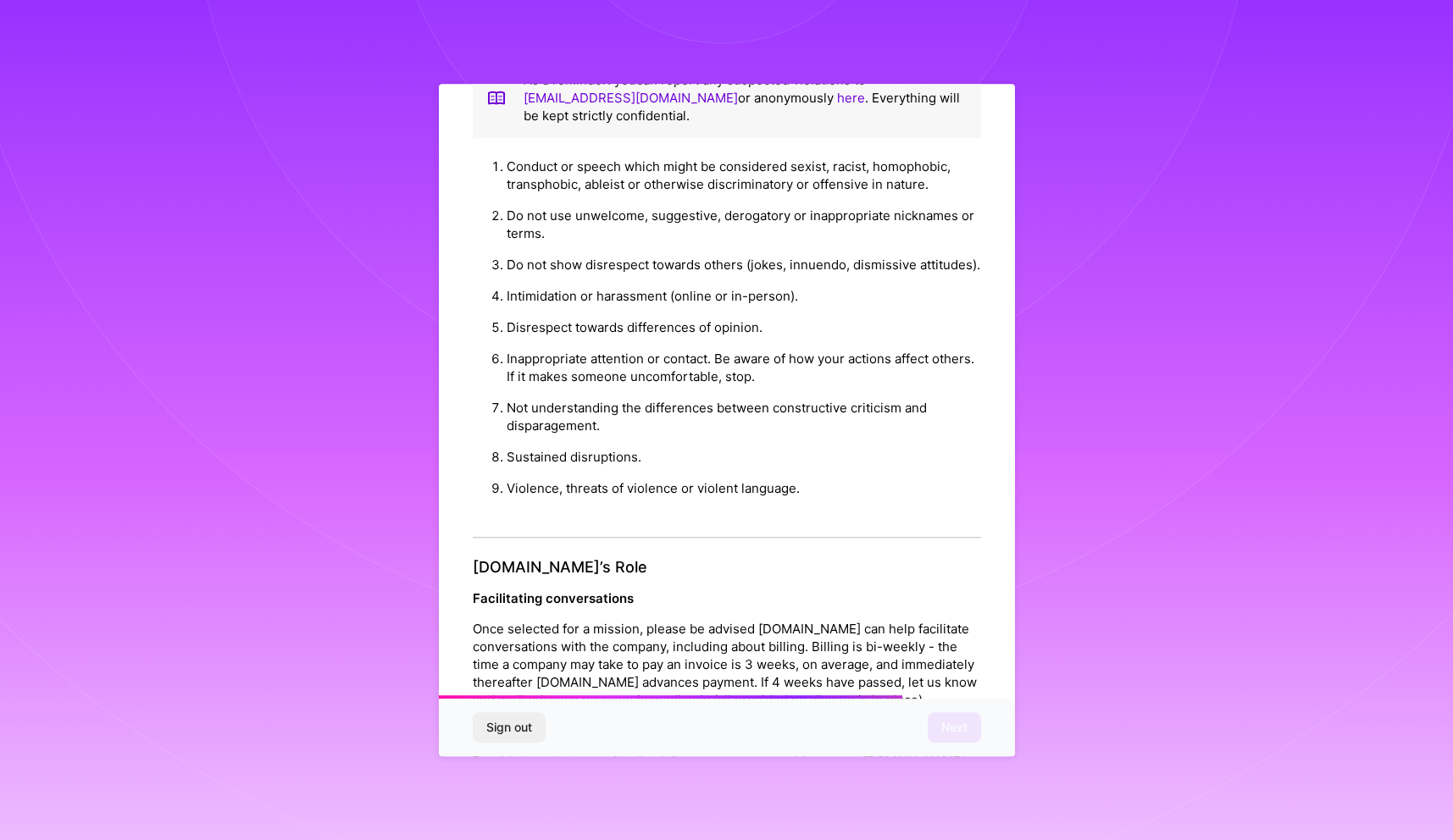
scroll to position [1642, 0]
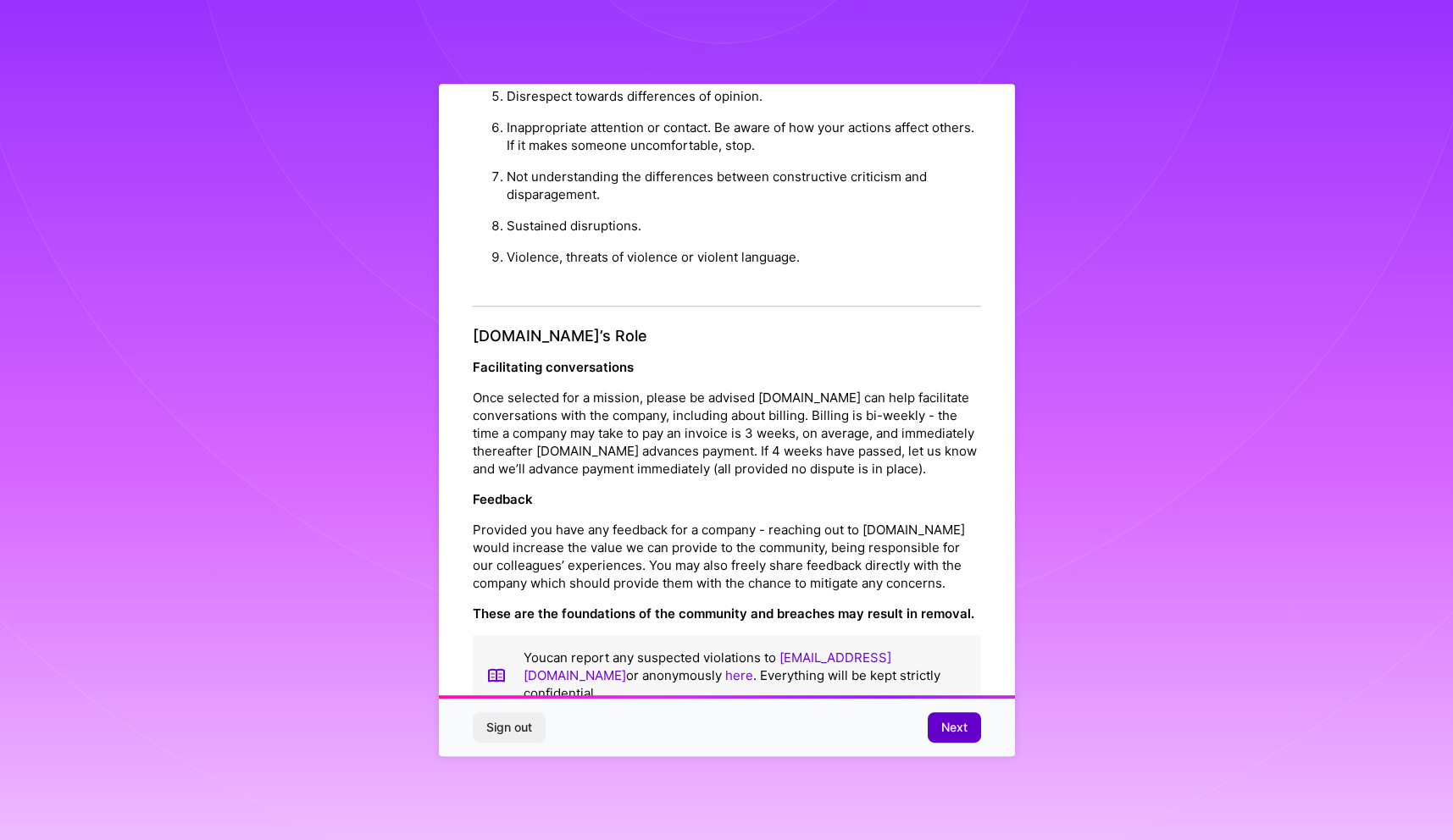
click at [946, 729] on span "Next" at bounding box center [954, 728] width 27 height 17
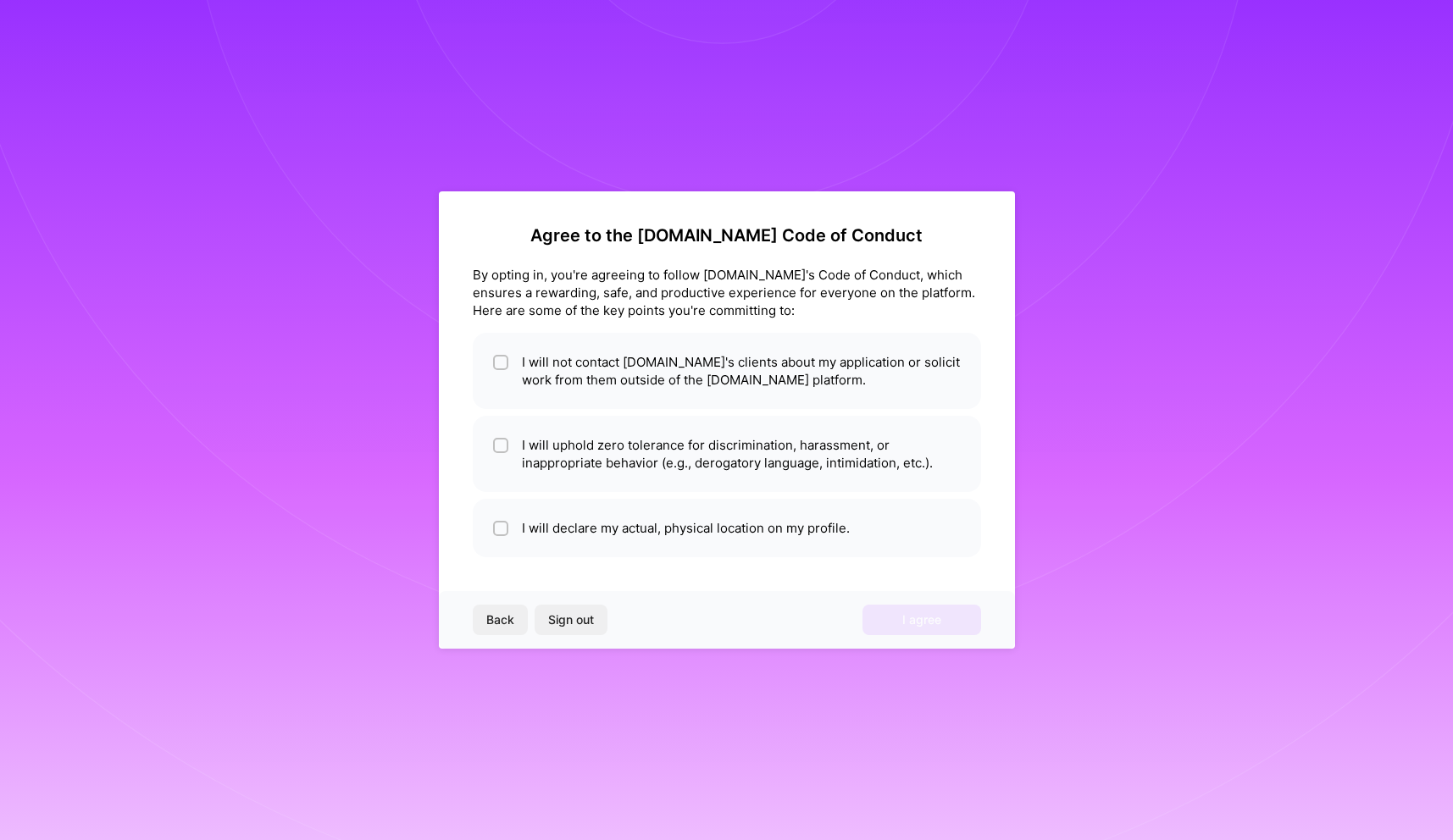
scroll to position [0, 0]
click at [827, 374] on li "I will not contact [DOMAIN_NAME]'s clients about my application or solicit work…" at bounding box center [727, 371] width 508 height 76
checkbox input "true"
click at [763, 438] on li "I will uphold zero tolerance for discrimination, harassment, or inappropriate b…" at bounding box center [727, 454] width 508 height 76
checkbox input "true"
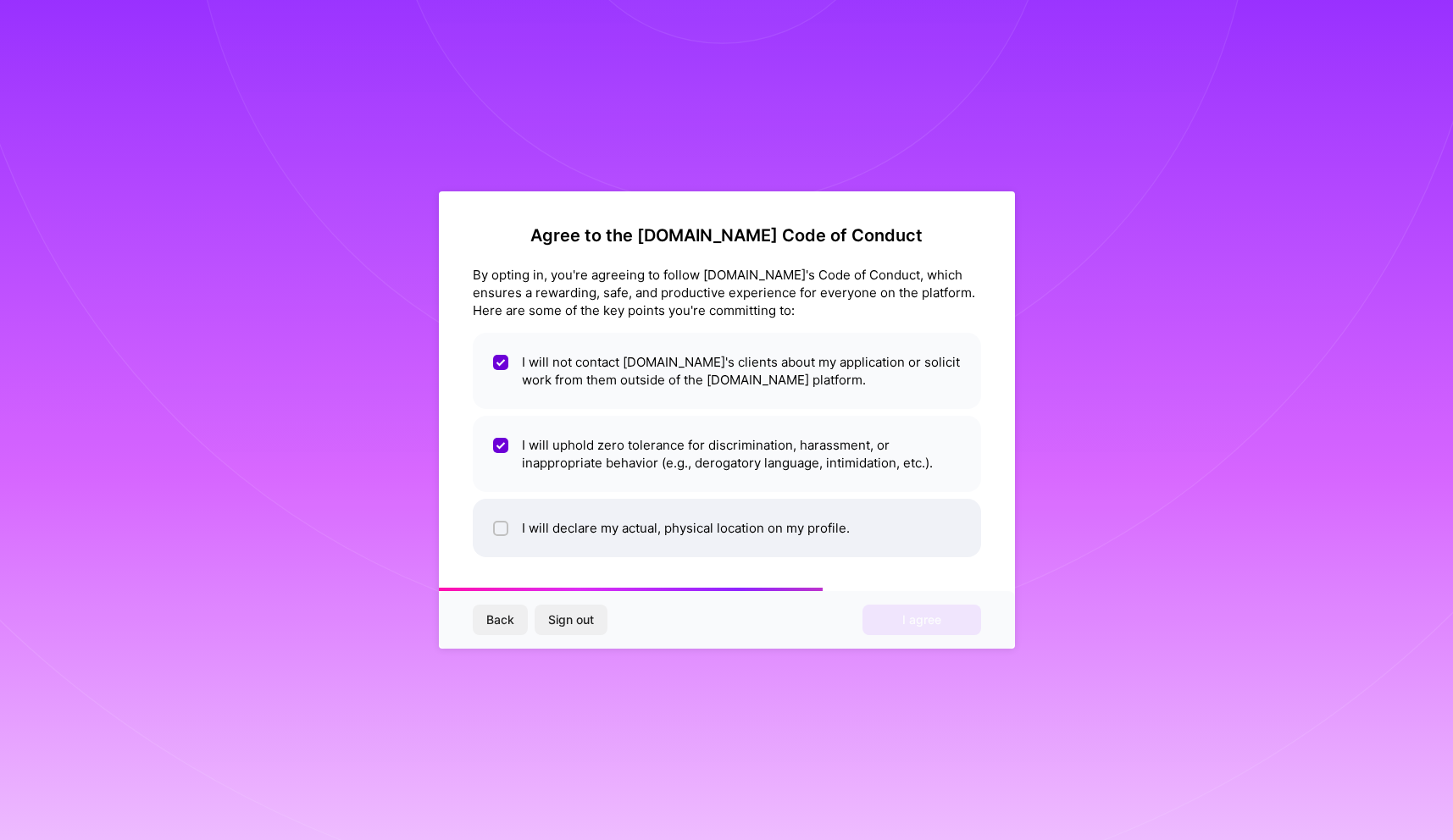
click at [728, 525] on li "I will declare my actual, physical location on my profile." at bounding box center [727, 527] width 508 height 58
checkbox input "true"
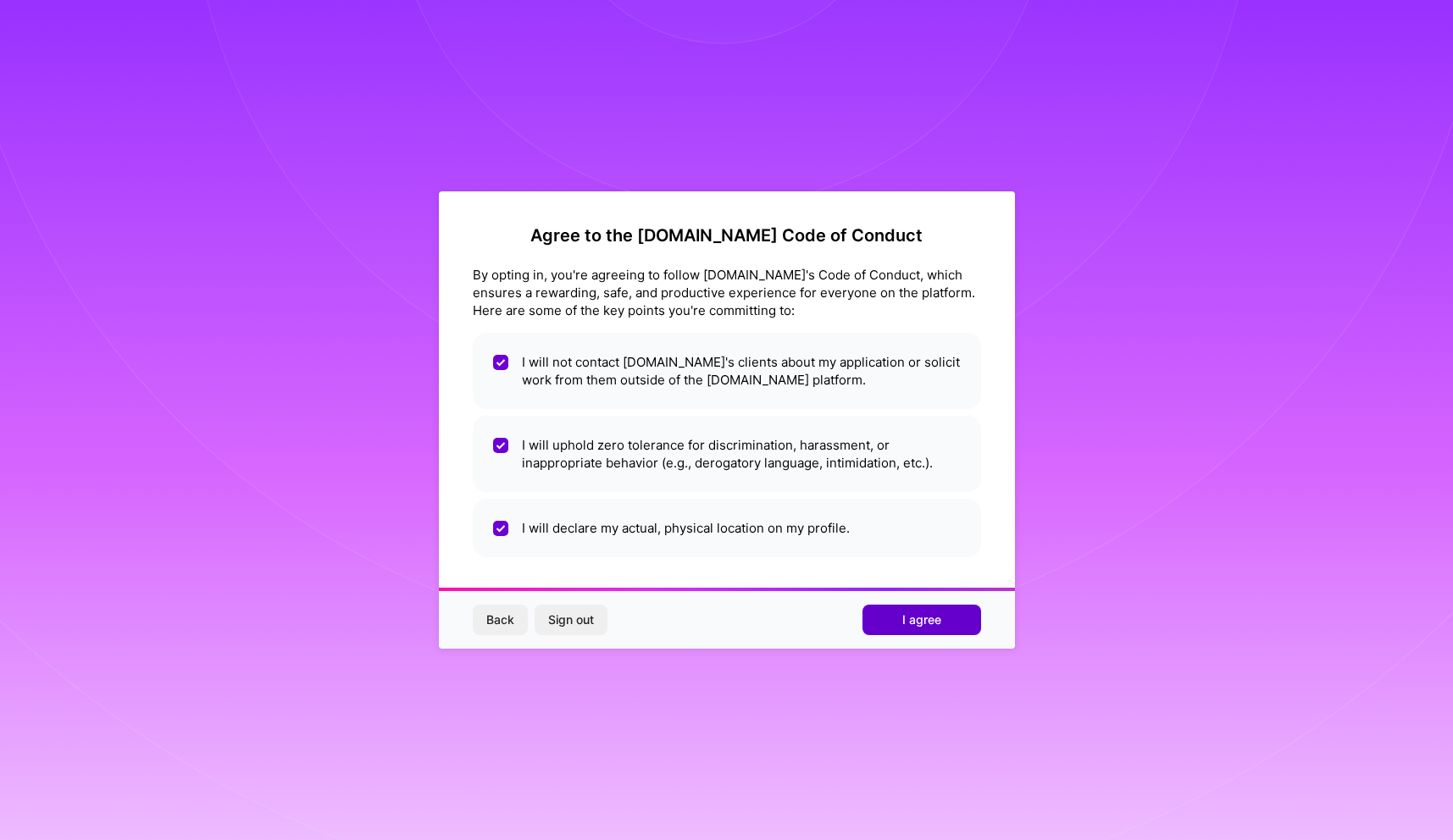
click at [911, 624] on span "I agree" at bounding box center [921, 620] width 39 height 17
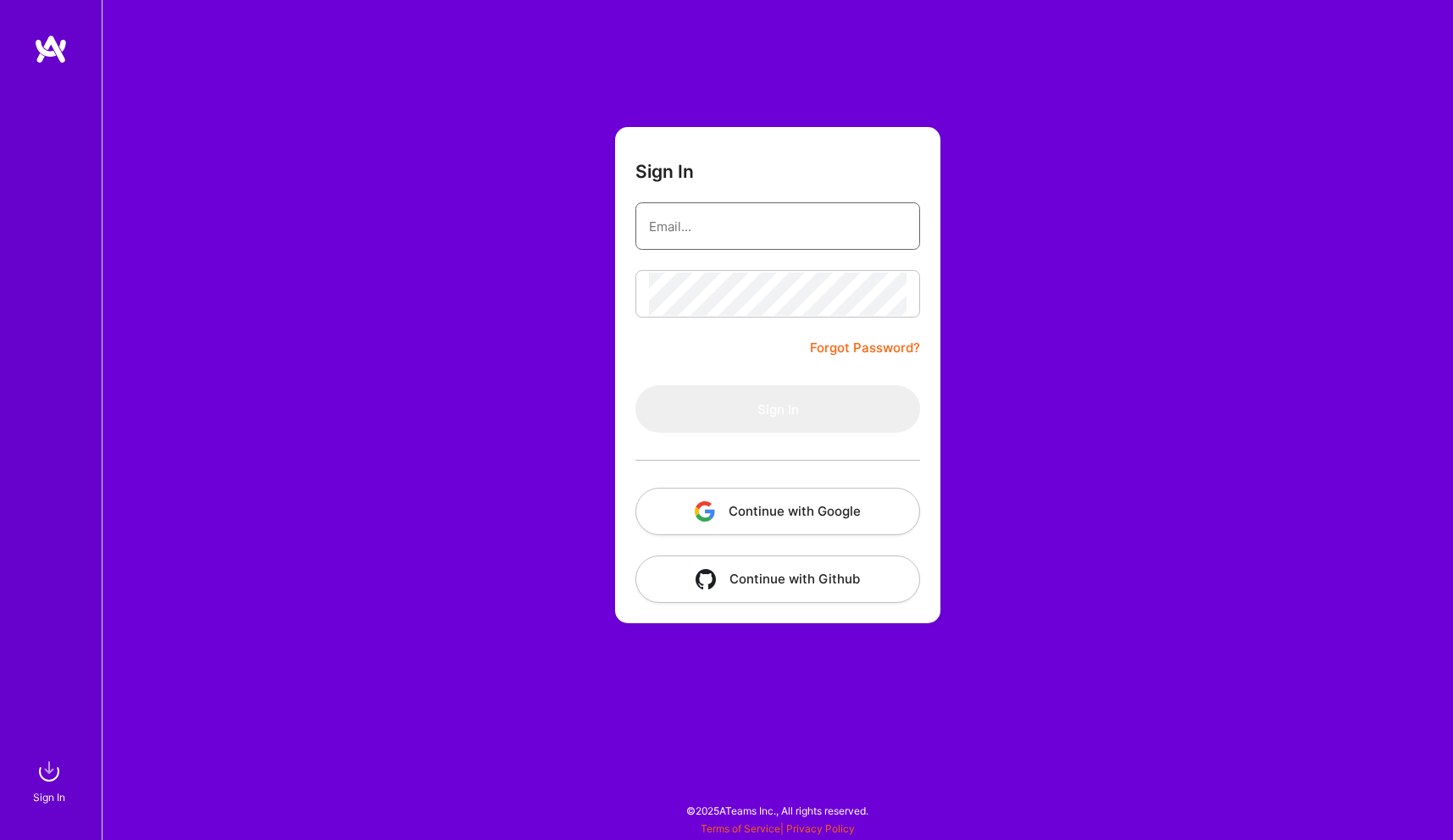
click at [755, 212] on input "email" at bounding box center [777, 225] width 258 height 43
type input "[EMAIL_ADDRESS][DOMAIN_NAME]"
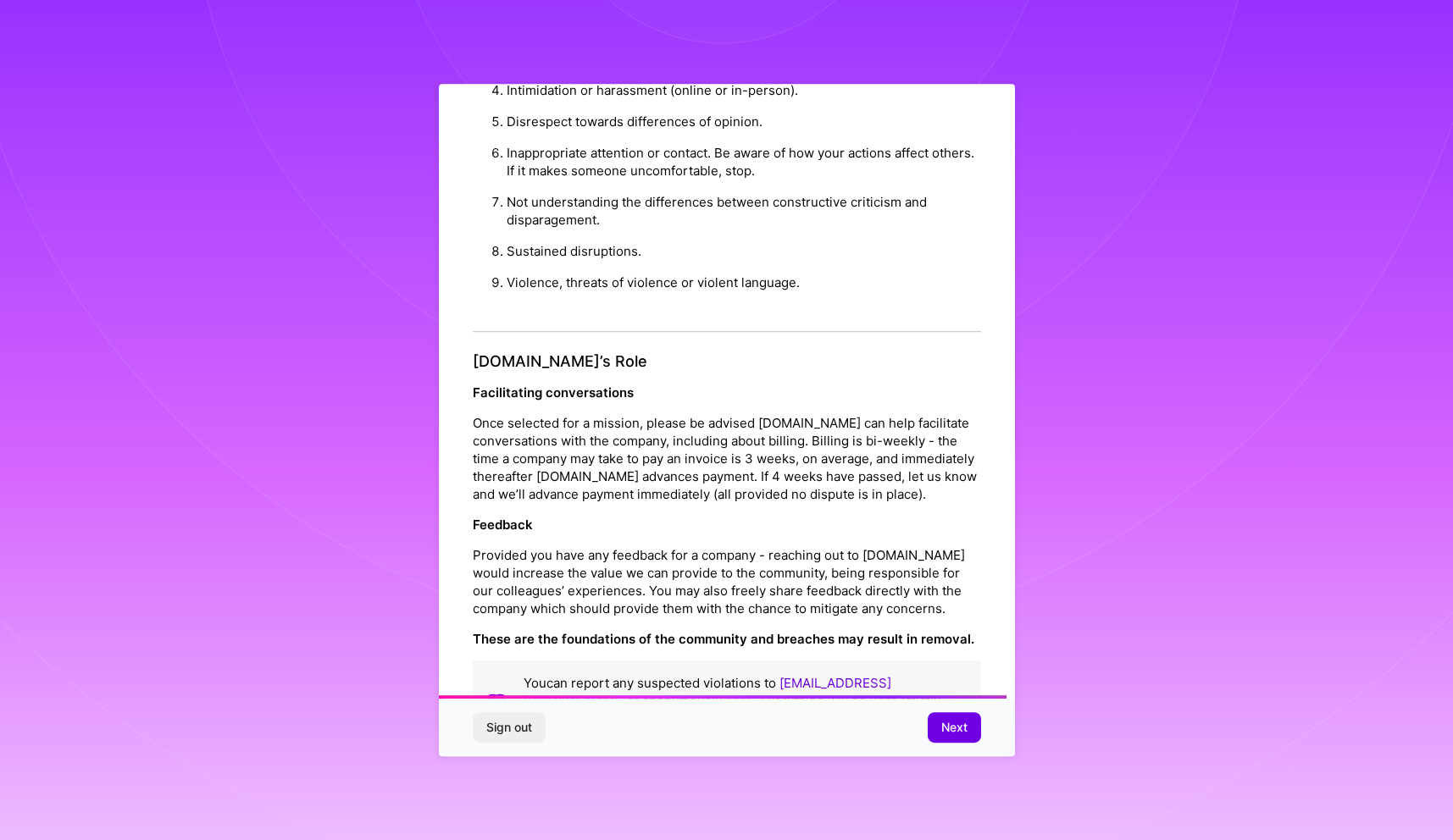
scroll to position [1642, 0]
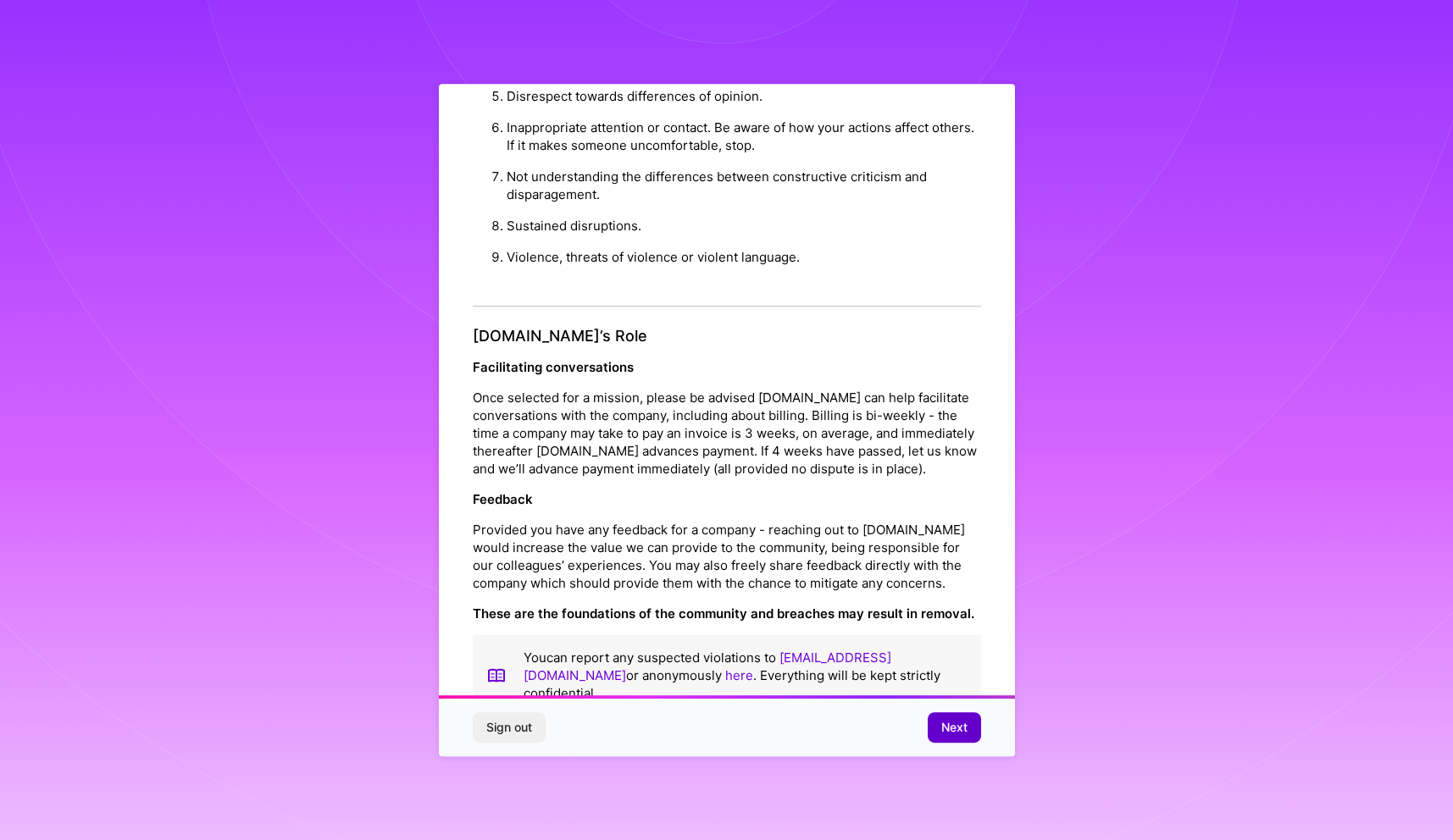
click at [938, 726] on button "Next" at bounding box center [954, 728] width 53 height 30
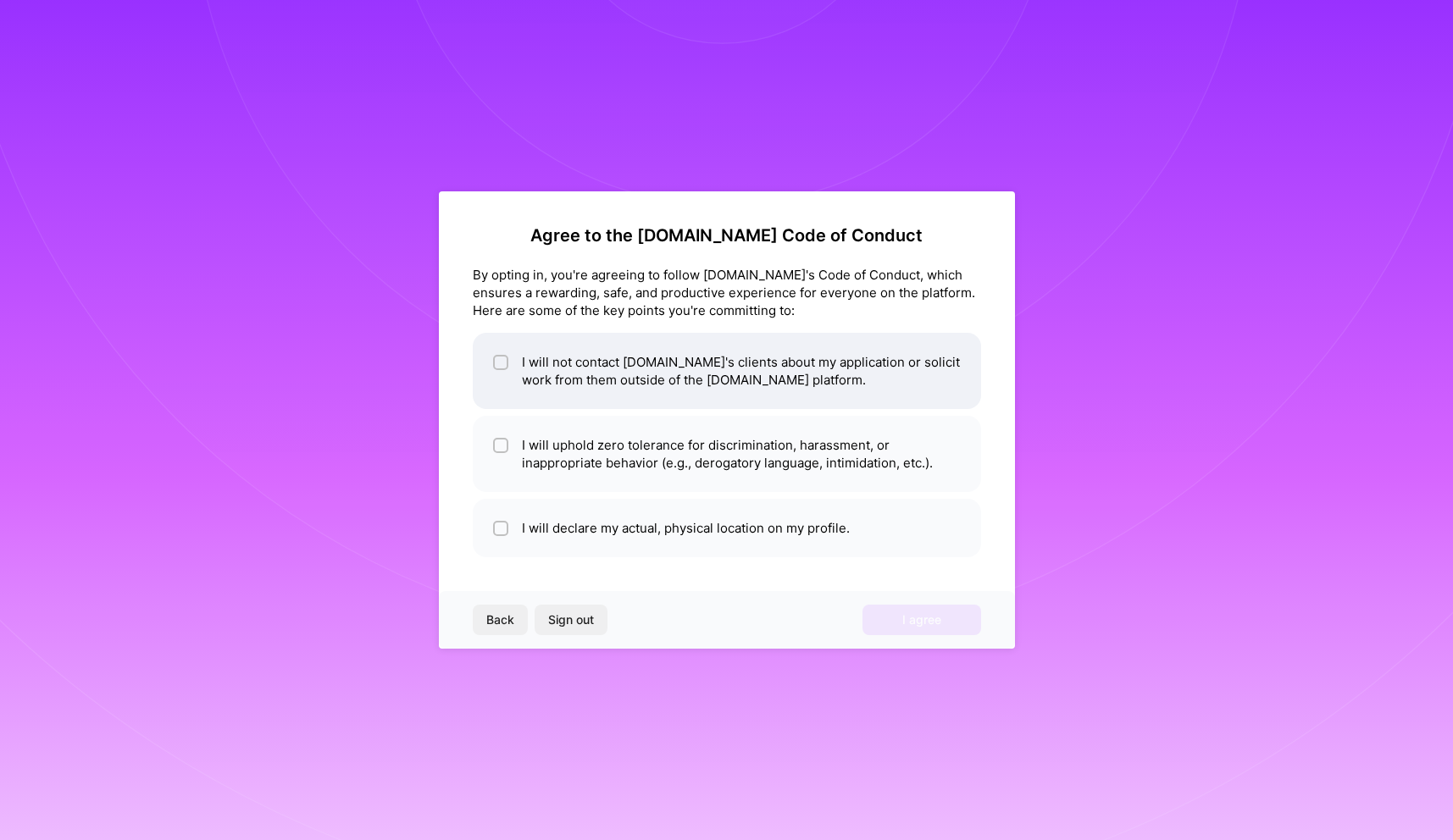
click at [756, 369] on li "I will not contact [DOMAIN_NAME]'s clients about my application or solicit work…" at bounding box center [727, 371] width 508 height 76
checkbox input "true"
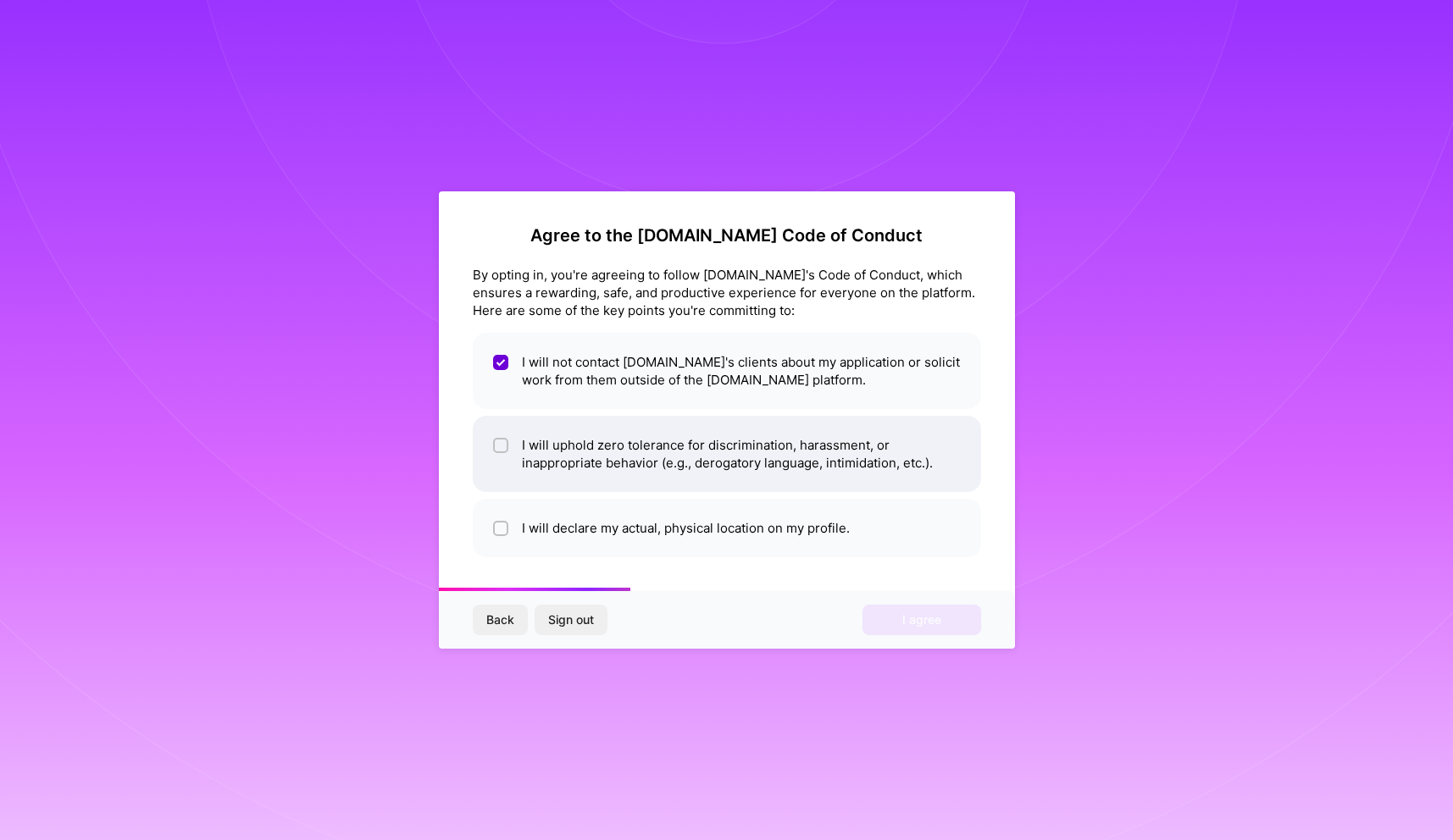
click at [736, 433] on li "I will uphold zero tolerance for discrimination, harassment, or inappropriate b…" at bounding box center [727, 454] width 508 height 76
checkbox input "true"
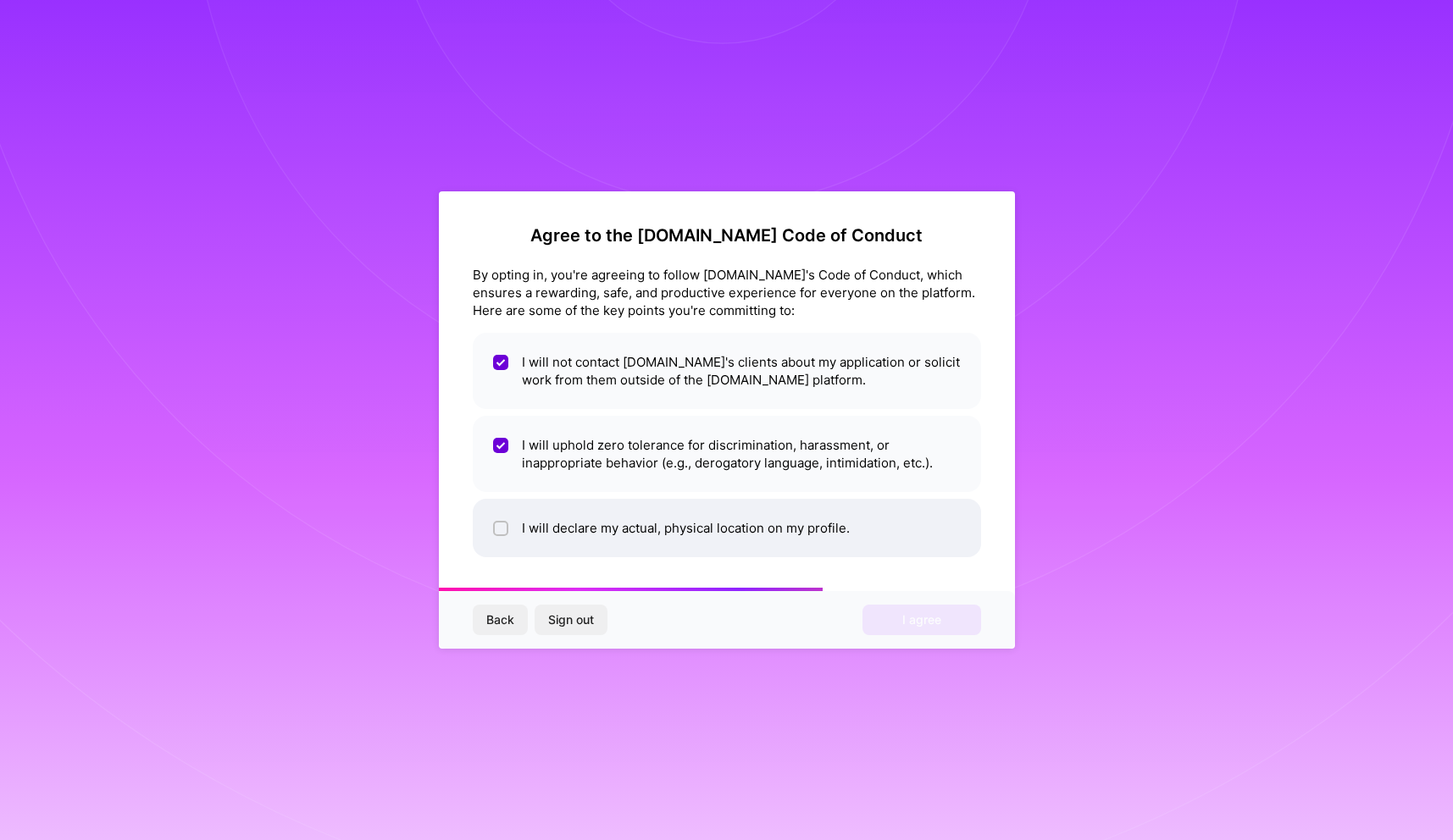
click at [712, 521] on li "I will declare my actual, physical location on my profile." at bounding box center [727, 527] width 508 height 58
checkbox input "true"
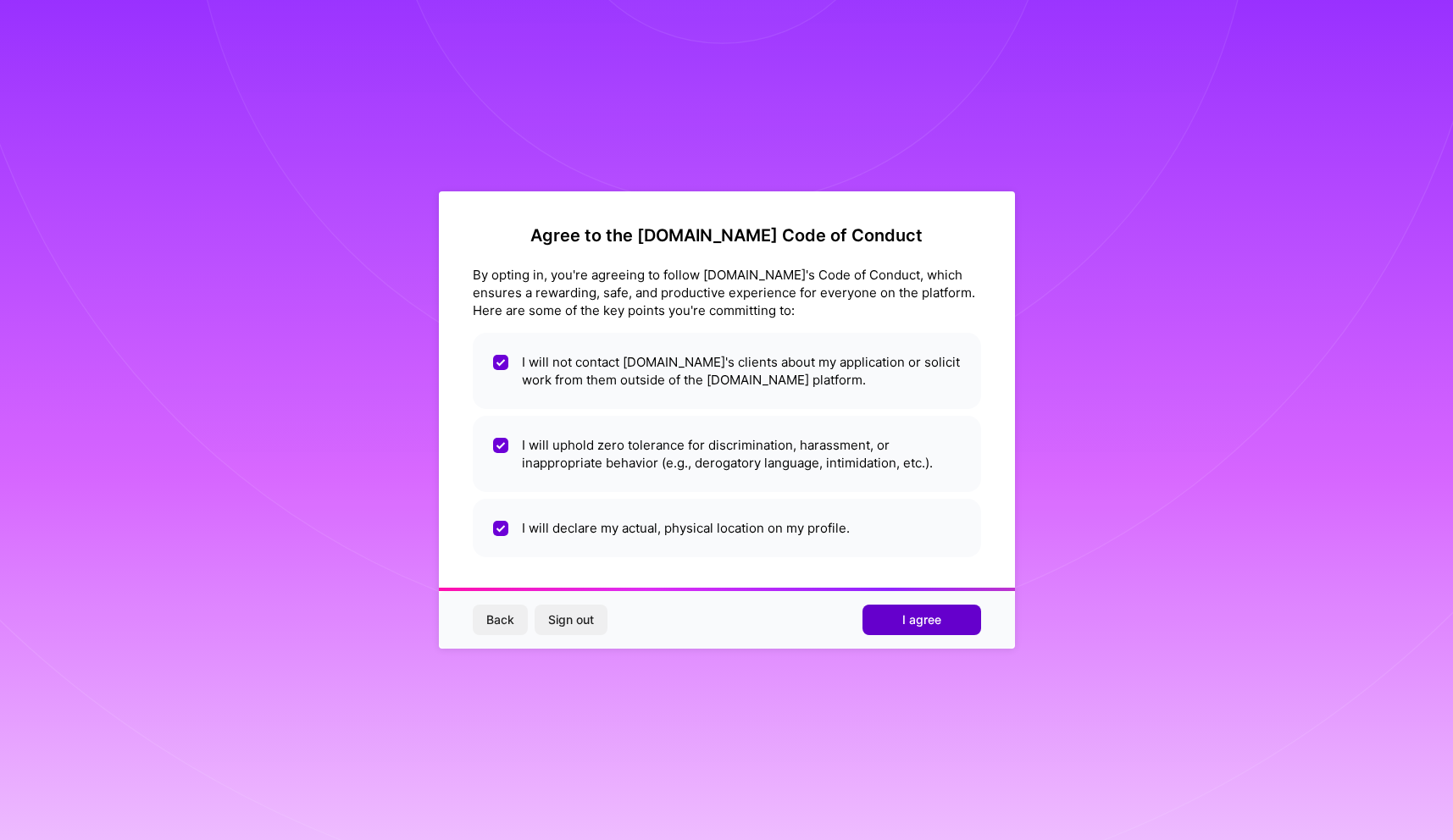
click at [883, 620] on button "I agree" at bounding box center [921, 620] width 119 height 30
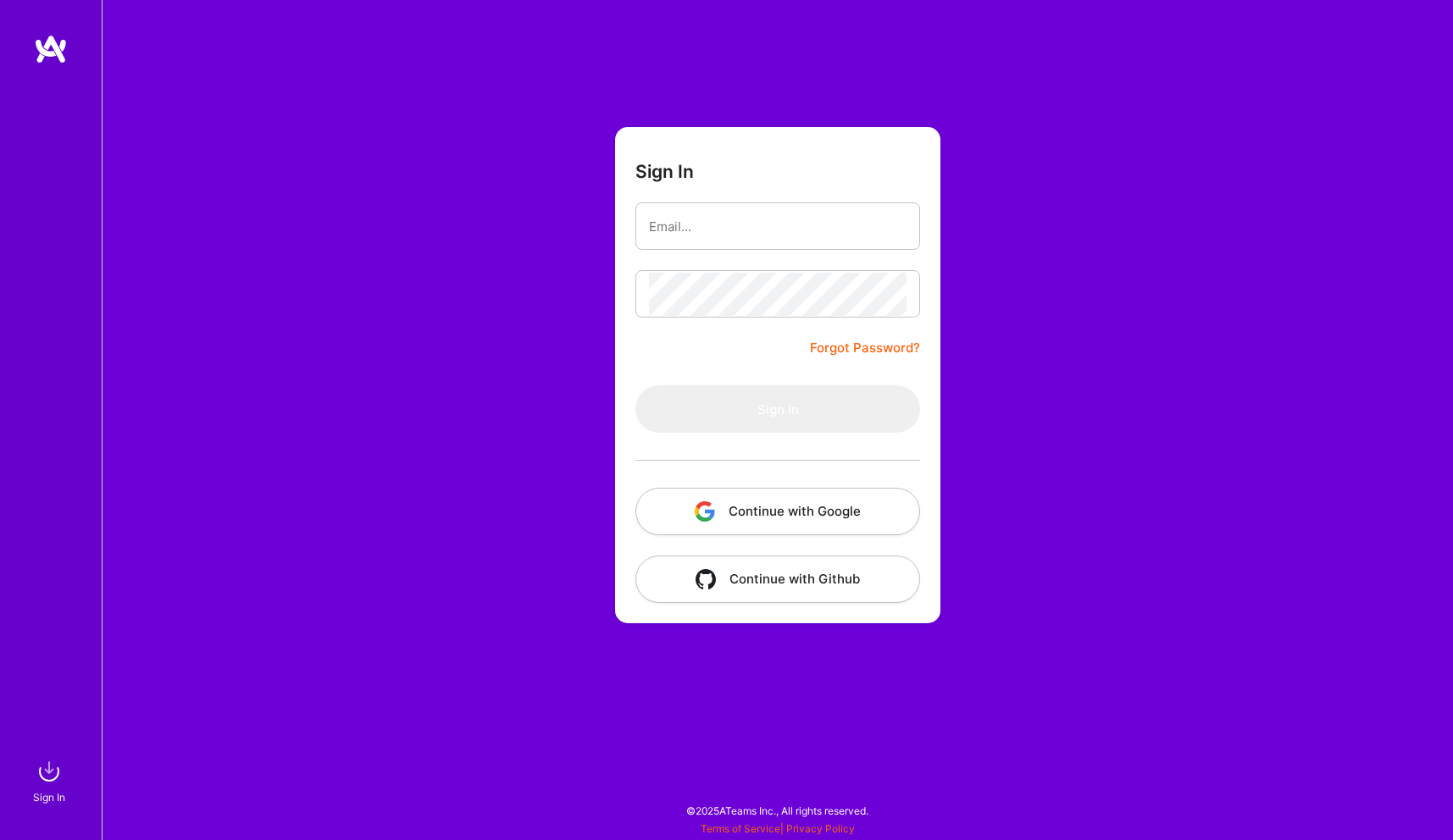
click at [51, 786] on img at bounding box center [49, 772] width 34 height 34
click at [1167, 159] on div "Sign In Forgot Password? Sign In Continue with Google Continue with Github" at bounding box center [777, 420] width 1351 height 840
